Goal: Information Seeking & Learning: Understand process/instructions

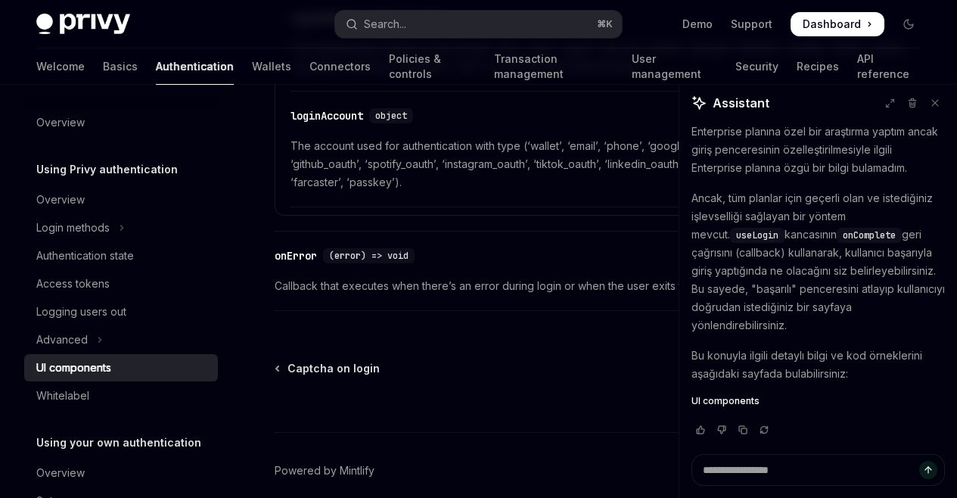
scroll to position [2776, 0]
click at [103, 79] on link "Basics" at bounding box center [120, 66] width 35 height 36
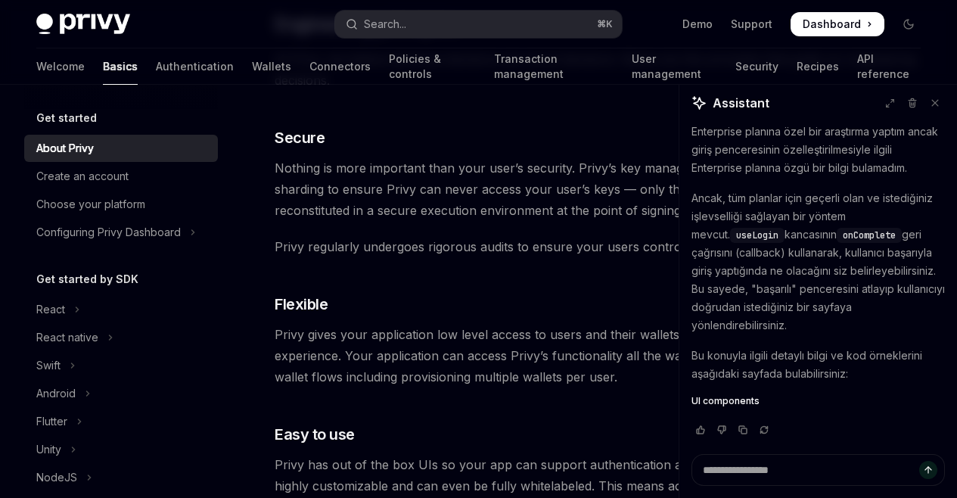
scroll to position [342, 0]
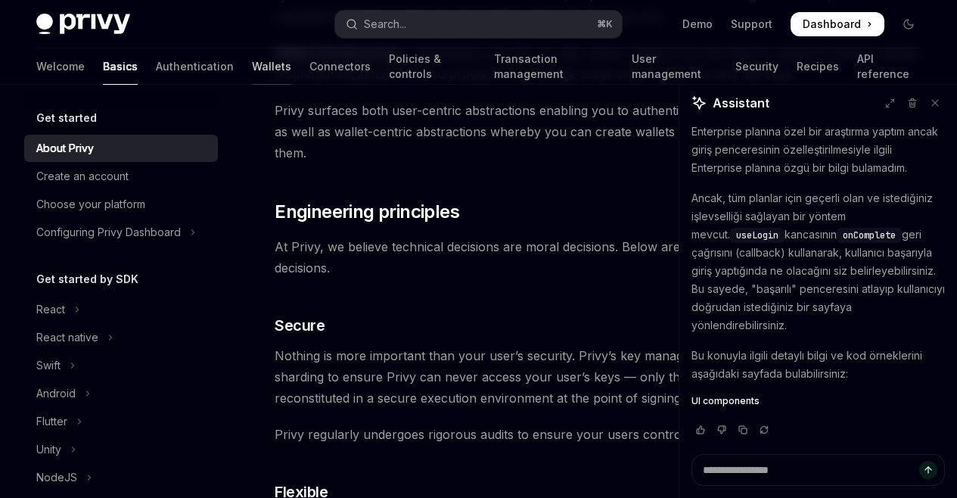
click at [252, 69] on link "Wallets" at bounding box center [271, 66] width 39 height 36
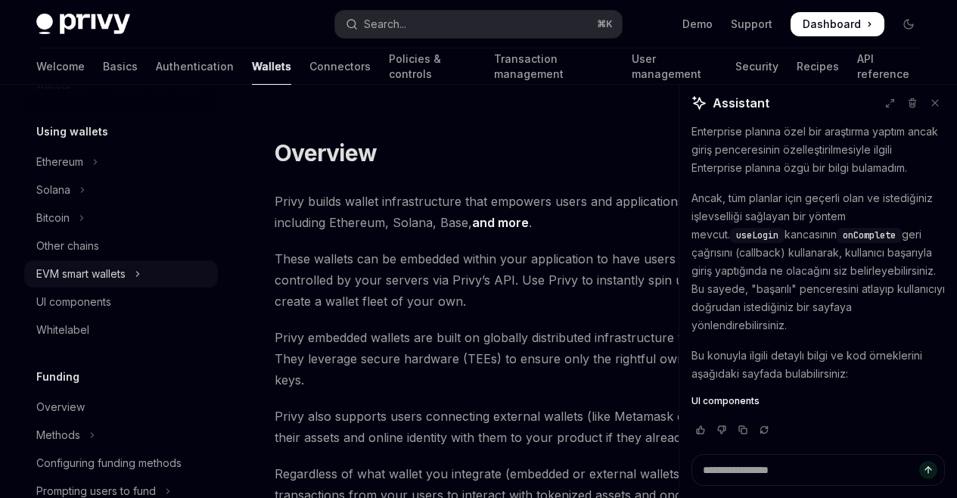
scroll to position [365, 0]
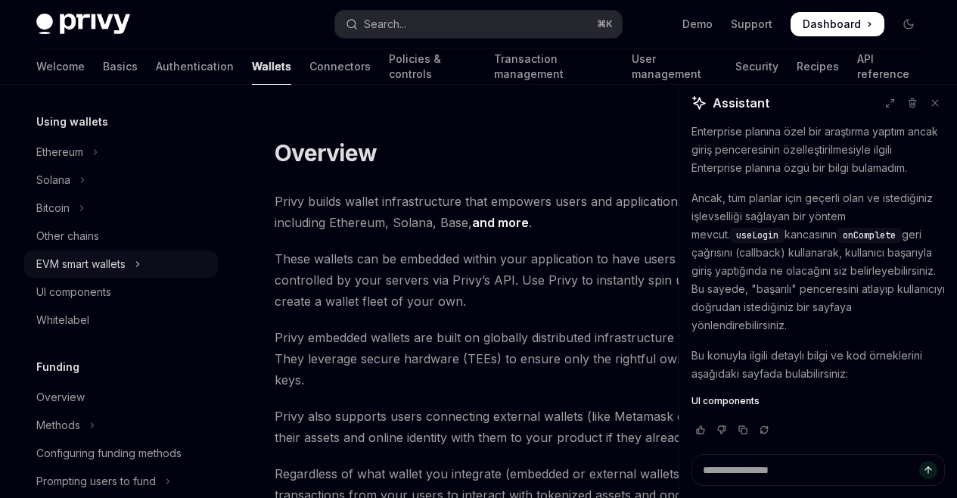
click at [108, 269] on div "EVM smart wallets" at bounding box center [80, 264] width 89 height 18
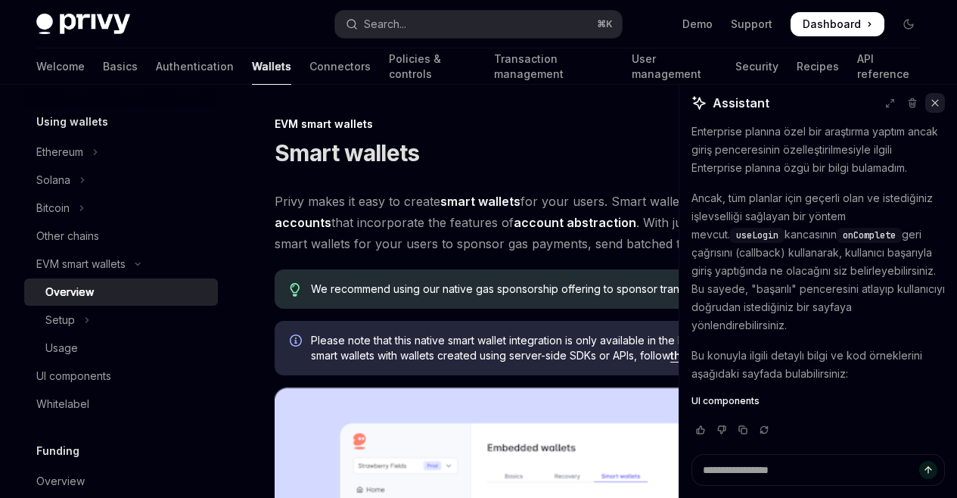
click at [929, 102] on button at bounding box center [935, 103] width 20 height 20
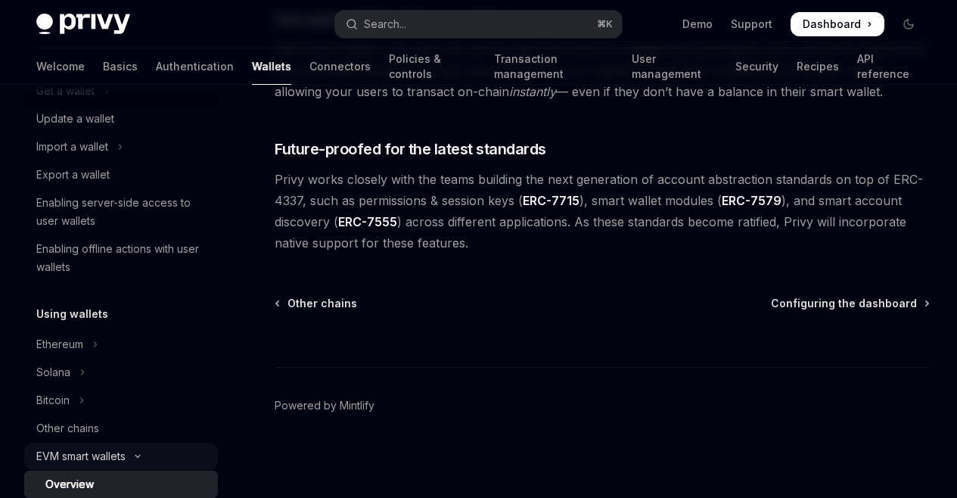
scroll to position [328, 0]
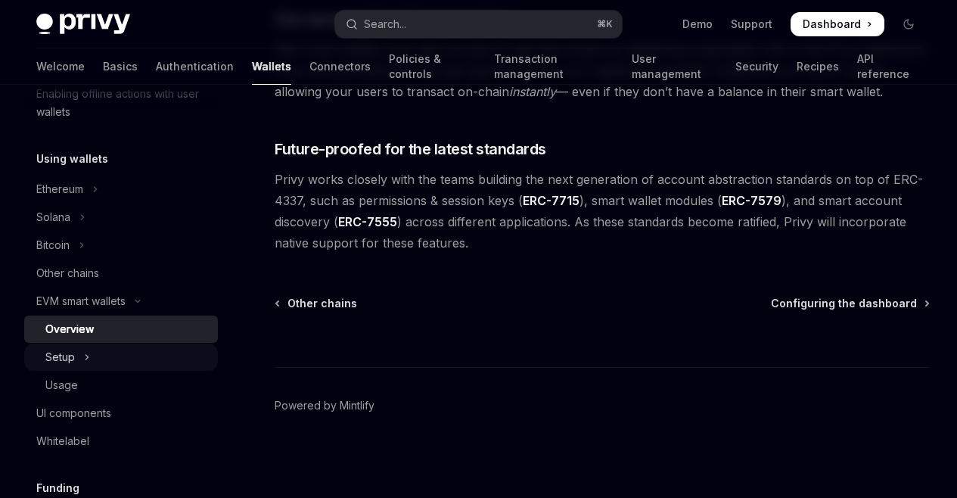
click at [84, 352] on icon "Toggle Setup section" at bounding box center [87, 357] width 6 height 18
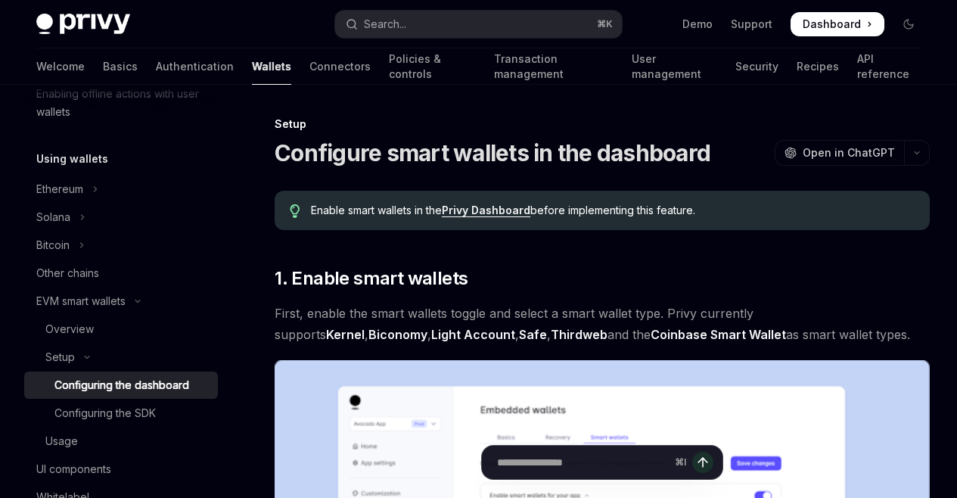
click at [99, 381] on div "Configuring the dashboard" at bounding box center [121, 385] width 135 height 18
click at [104, 390] on div "Configuring the dashboard" at bounding box center [121, 385] width 135 height 18
click at [104, 403] on link "Configuring the SDK" at bounding box center [121, 413] width 194 height 27
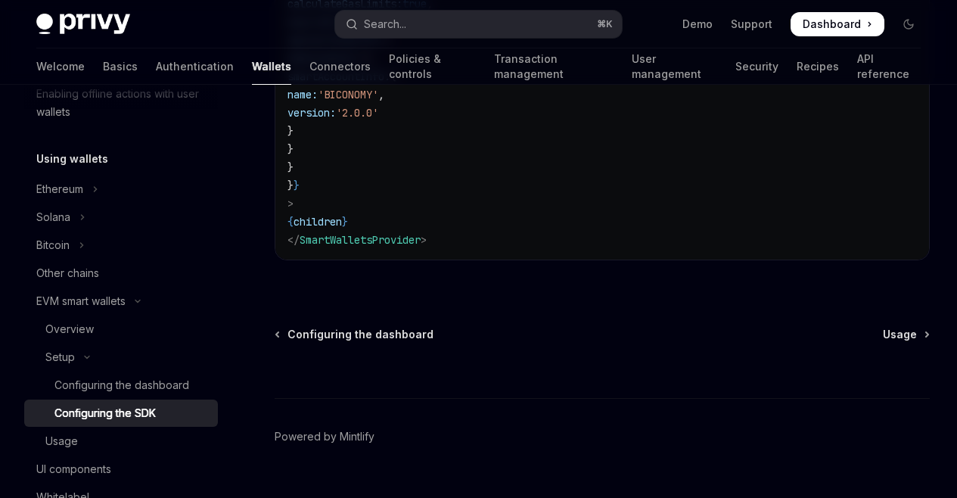
scroll to position [1429, 0]
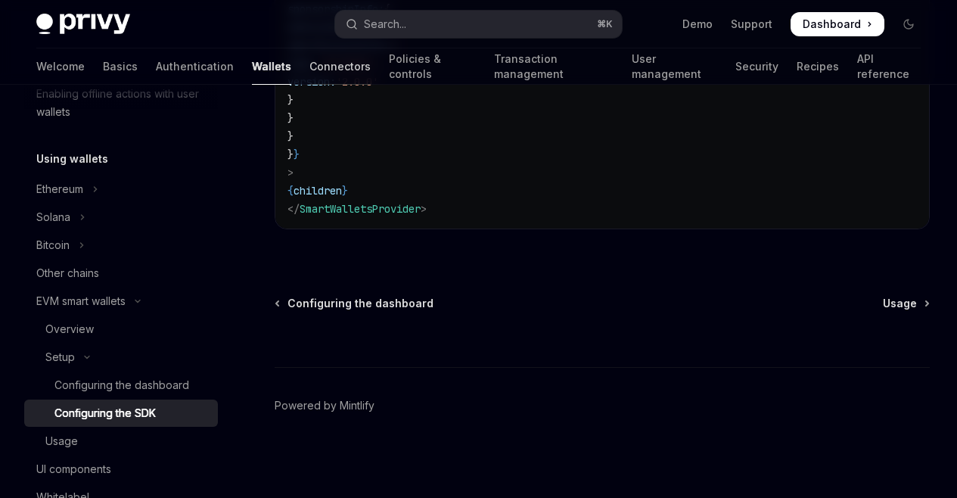
click at [310, 64] on link "Connectors" at bounding box center [340, 66] width 61 height 36
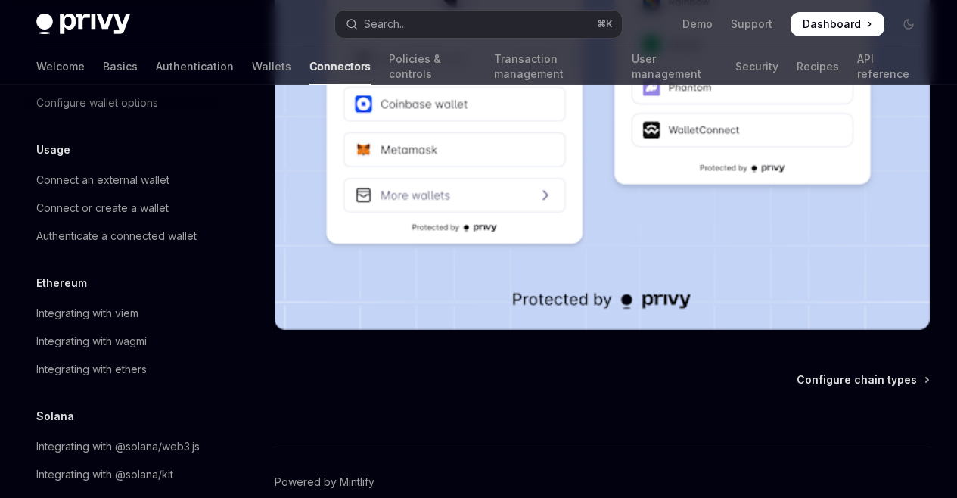
scroll to position [444, 0]
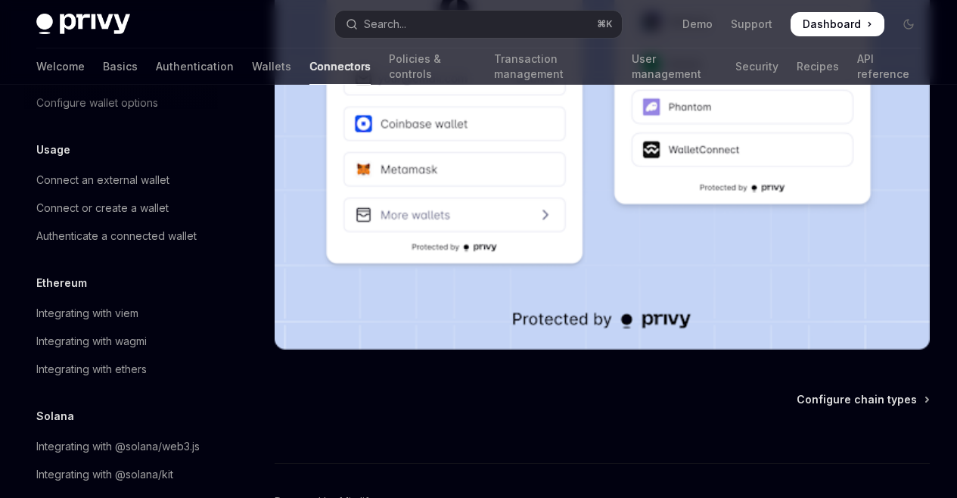
click at [229, 70] on div "Welcome Basics Authentication Wallets Connectors Policies & controls Transactio…" at bounding box center [478, 66] width 885 height 36
click at [252, 68] on link "Wallets" at bounding box center [271, 66] width 39 height 36
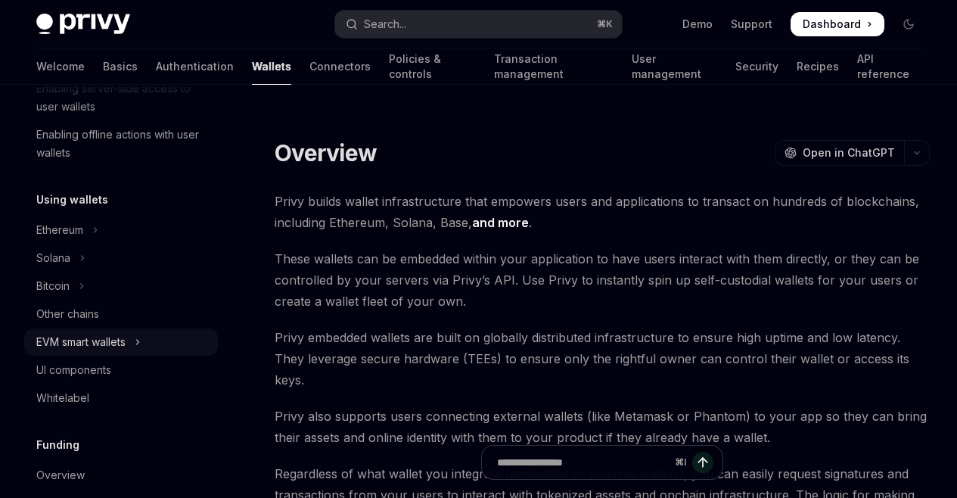
click at [95, 342] on div "EVM smart wallets" at bounding box center [80, 342] width 89 height 18
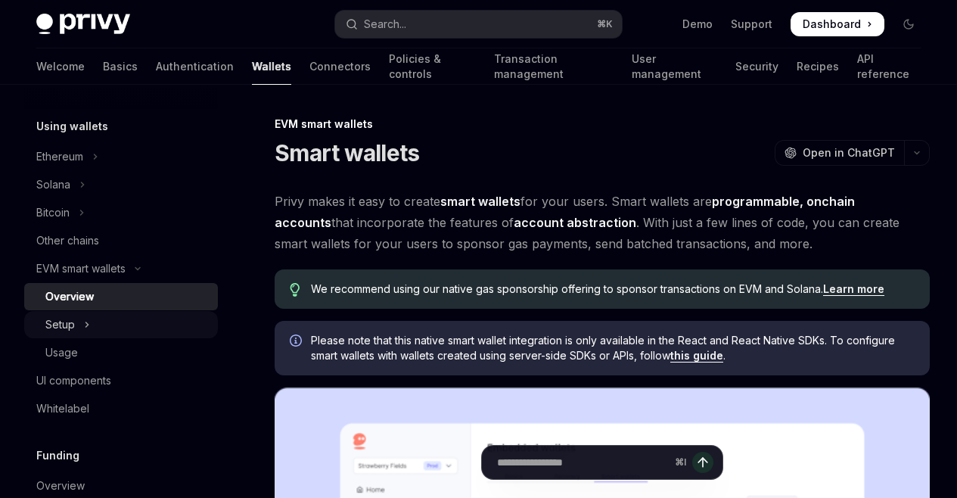
click at [77, 328] on button "Setup" at bounding box center [121, 324] width 194 height 27
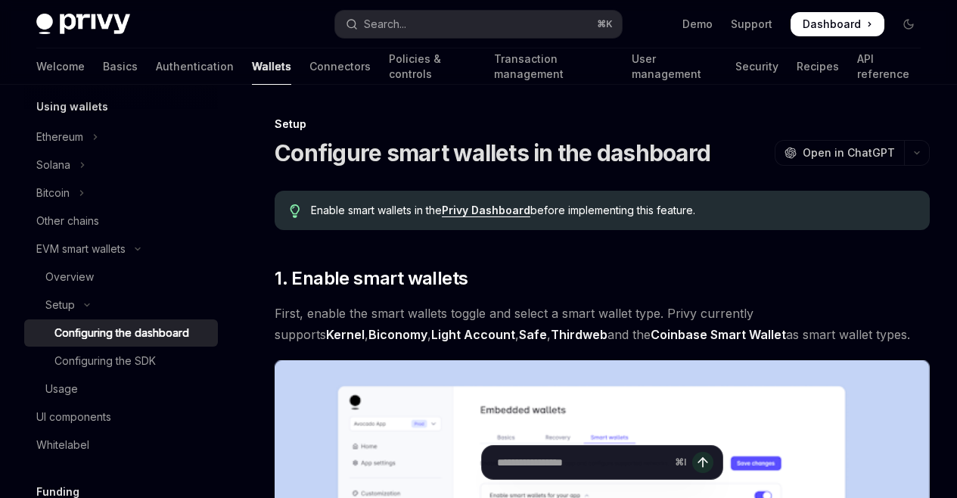
click at [106, 334] on div "Configuring the dashboard" at bounding box center [121, 333] width 135 height 18
click at [135, 350] on link "Configuring the SDK" at bounding box center [121, 360] width 194 height 27
type textarea "*"
